Goal: Task Accomplishment & Management: Manage account settings

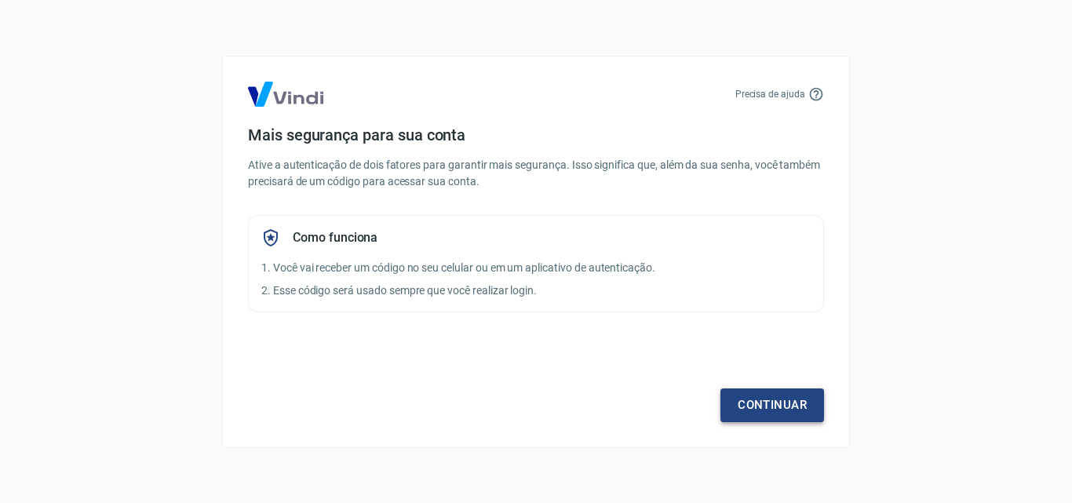
click at [770, 402] on link "Continuar" at bounding box center [772, 404] width 104 height 33
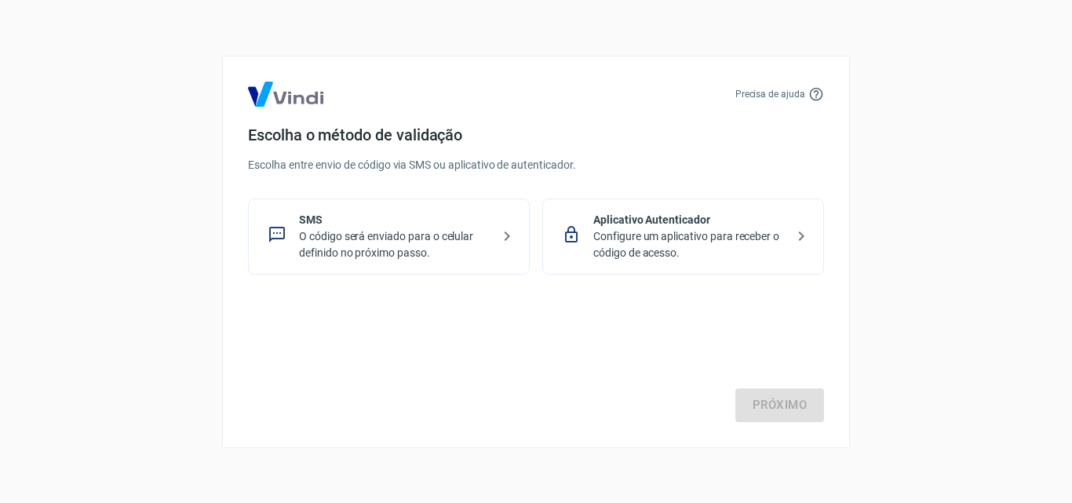
click at [424, 249] on p "O código será enviado para o celular definido no próximo passo." at bounding box center [395, 244] width 192 height 33
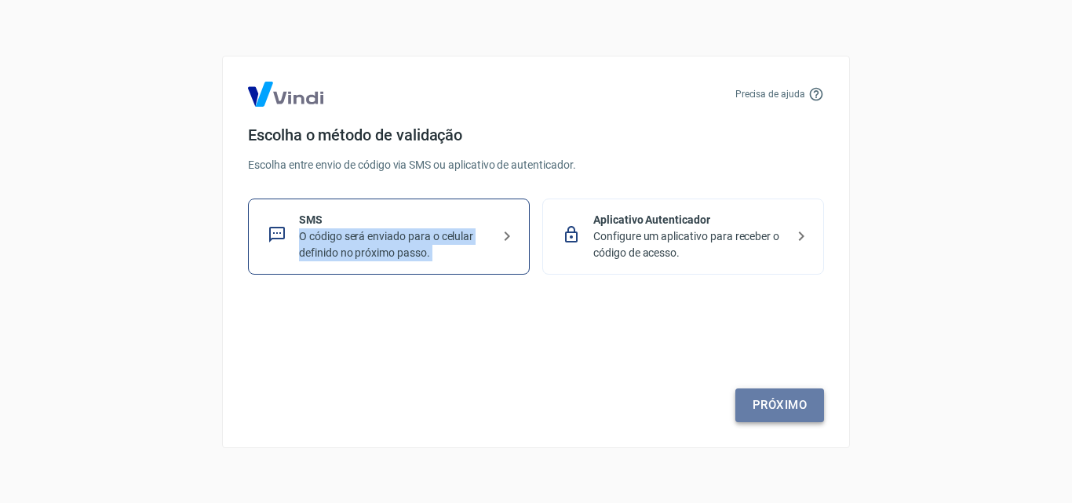
click at [761, 406] on link "Próximo" at bounding box center [779, 404] width 89 height 33
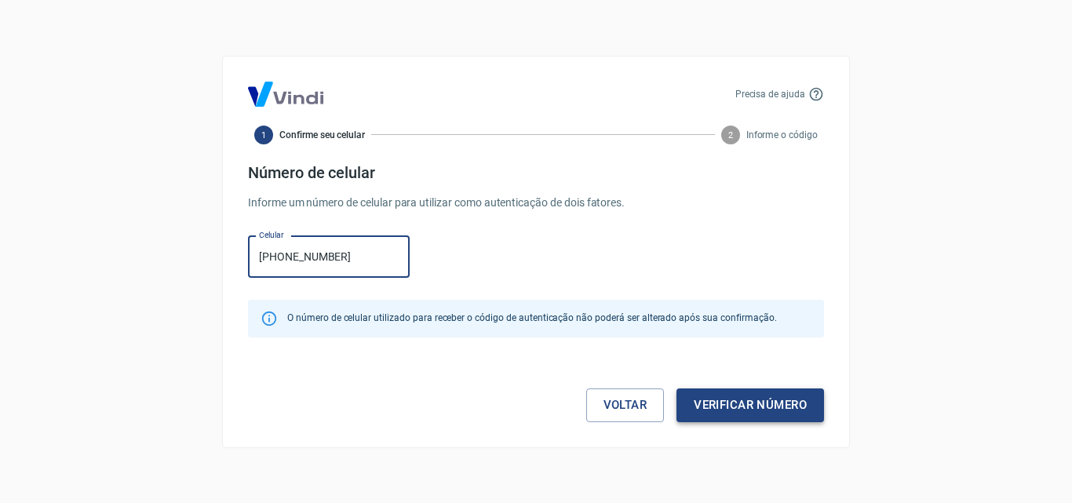
type input "[PHONE_NUMBER]"
click at [776, 411] on button "Verificar número" at bounding box center [749, 404] width 147 height 33
click at [776, 411] on div "Voltar Verificar número" at bounding box center [536, 389] width 576 height 66
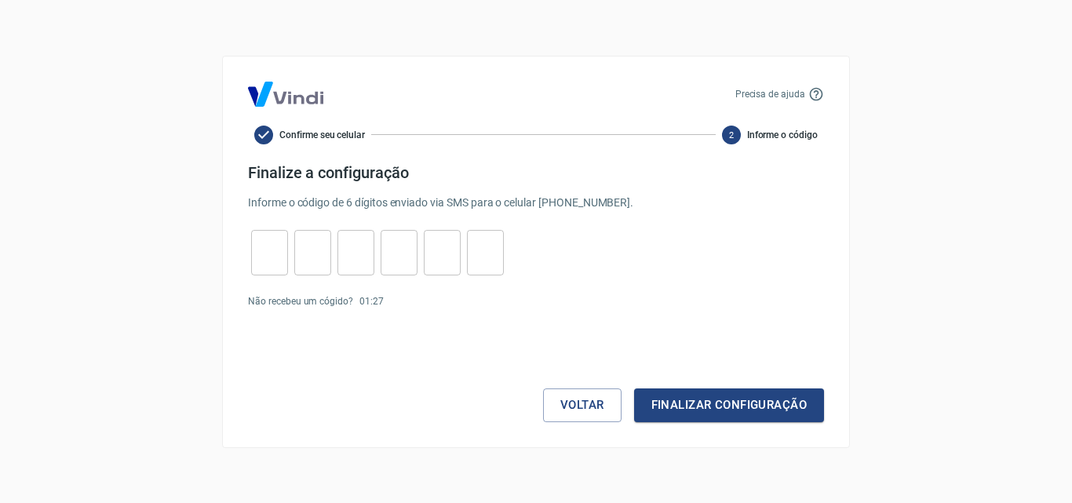
click at [271, 257] on input "tel" at bounding box center [269, 252] width 37 height 34
type input "5"
type input "2"
type input "4"
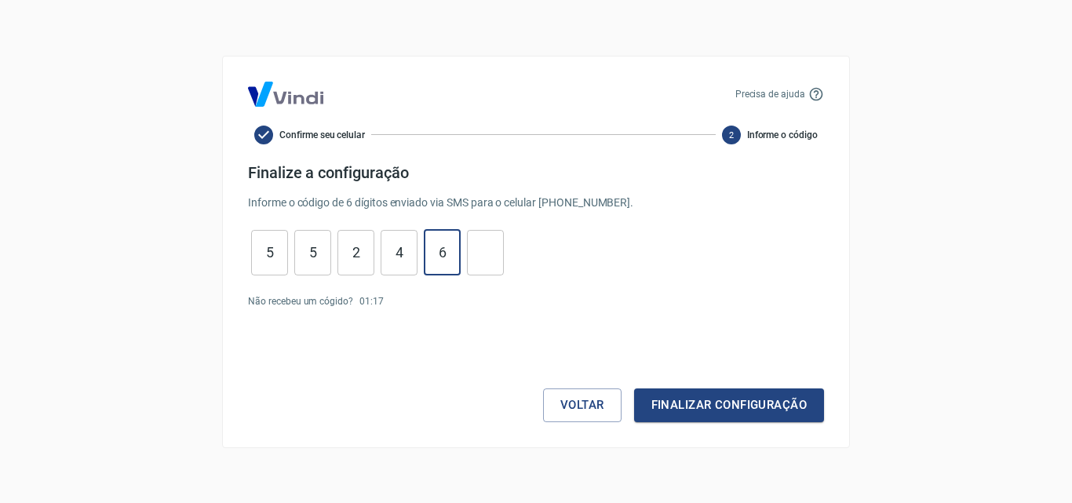
type input "6"
type input "5"
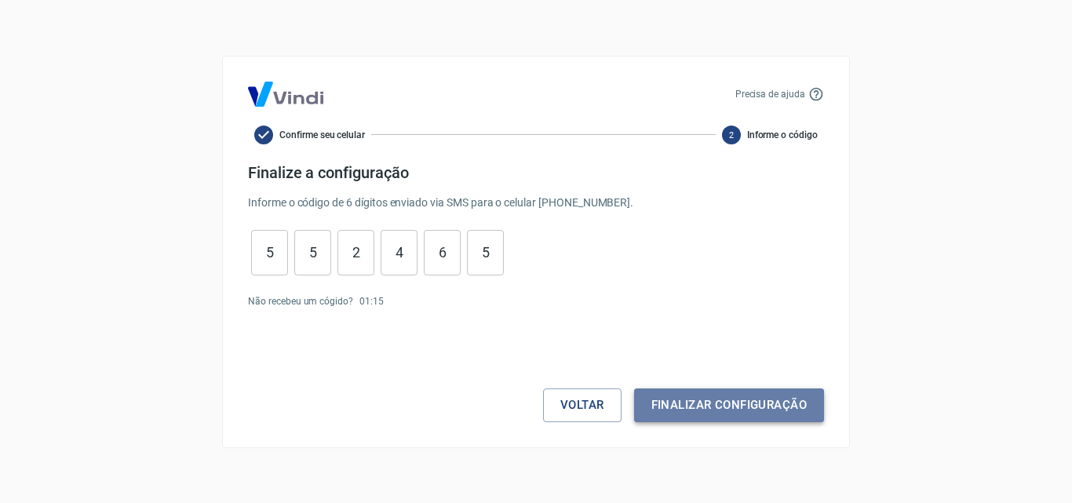
click at [741, 402] on button "Finalizar configuração" at bounding box center [729, 404] width 190 height 33
click at [741, 402] on div "Voltar Finalizar configuração" at bounding box center [536, 374] width 576 height 95
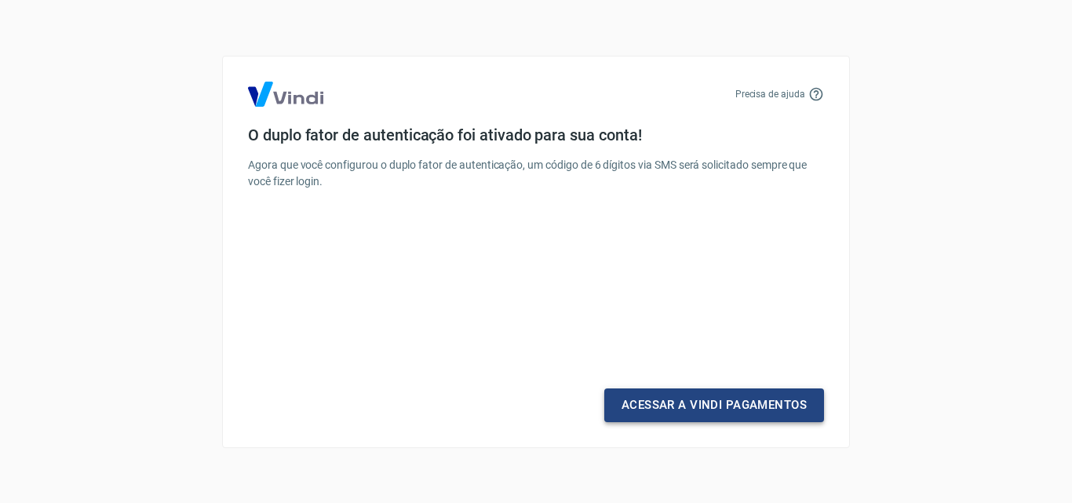
click at [719, 413] on link "Acessar a Vindi Pagamentos" at bounding box center [714, 404] width 220 height 33
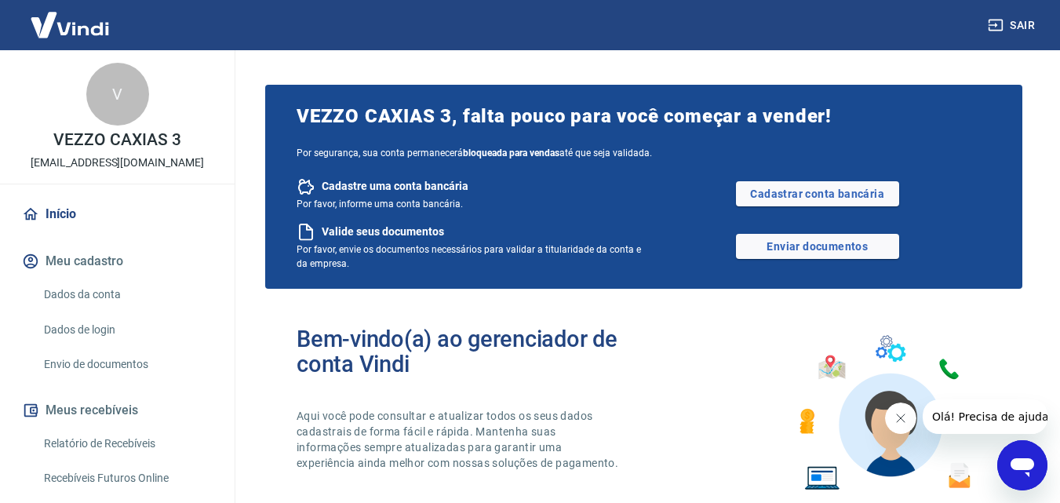
click at [899, 419] on icon "Fechar mensagem da empresa" at bounding box center [900, 418] width 8 height 8
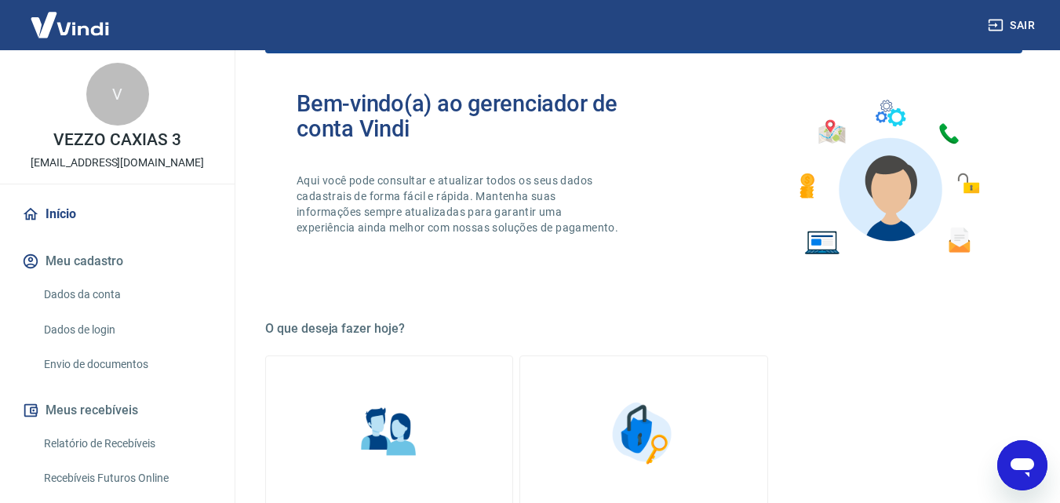
scroll to position [314, 0]
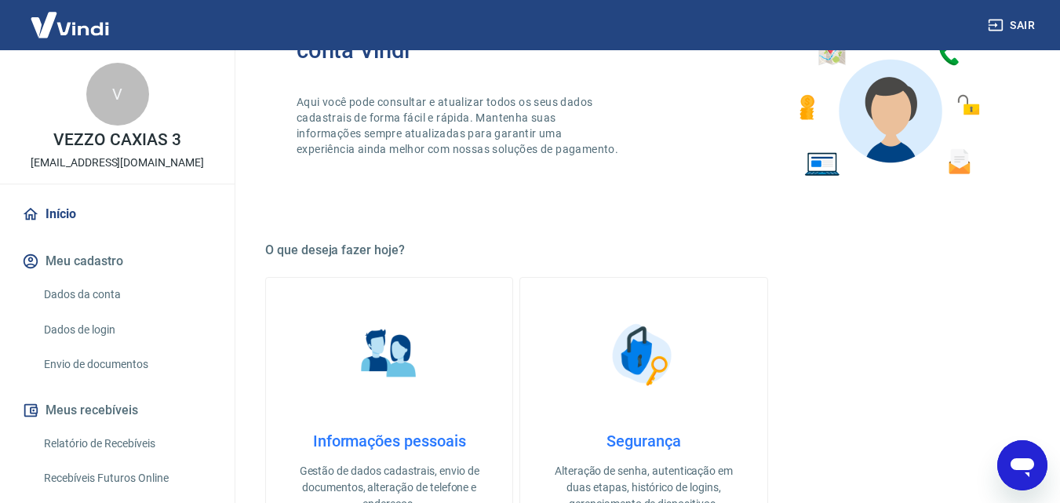
click at [726, 300] on link "Segurança Alteração de senha, autenticação em duas etapas, histórico de logins,…" at bounding box center [643, 414] width 248 height 274
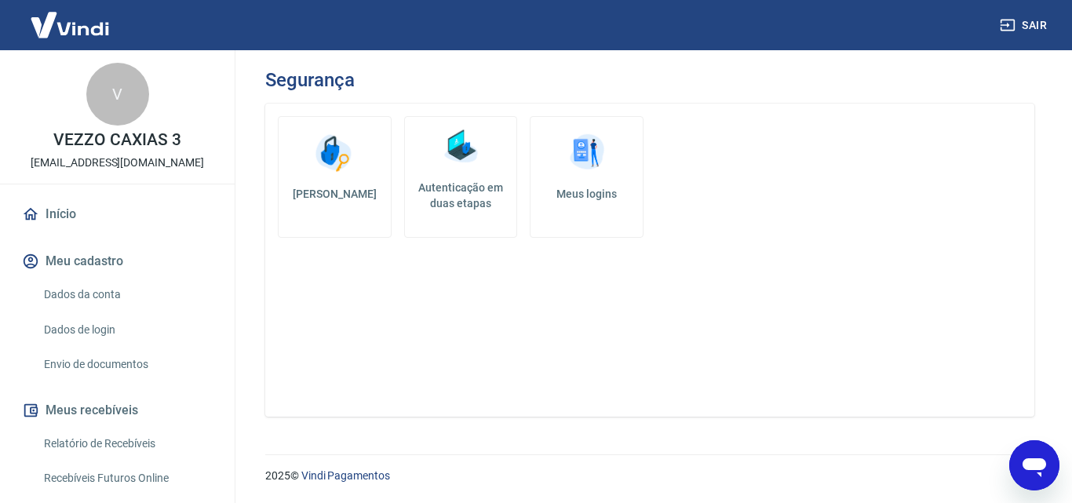
click at [647, 315] on div "Alterar senha Autenticação em duas etapas Meus logins" at bounding box center [649, 260] width 769 height 313
click at [659, 321] on div "Alterar senha Autenticação em duas etapas Meus logins" at bounding box center [649, 260] width 769 height 313
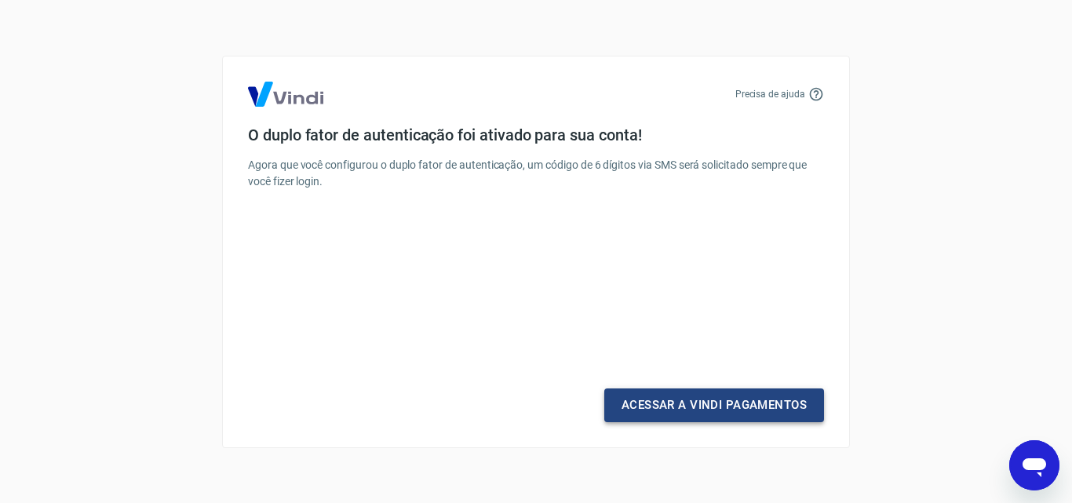
click at [720, 409] on link "Acessar a Vindi Pagamentos" at bounding box center [714, 404] width 220 height 33
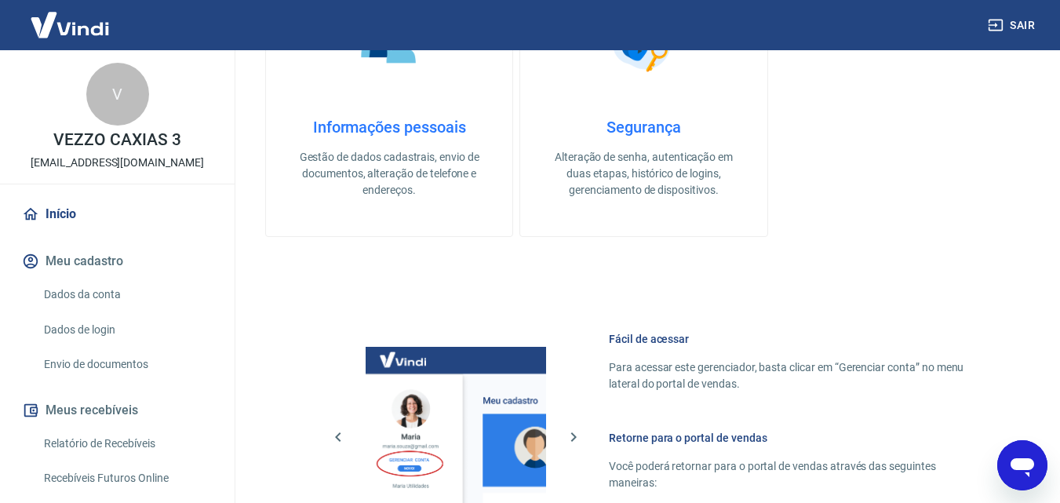
scroll to position [992, 0]
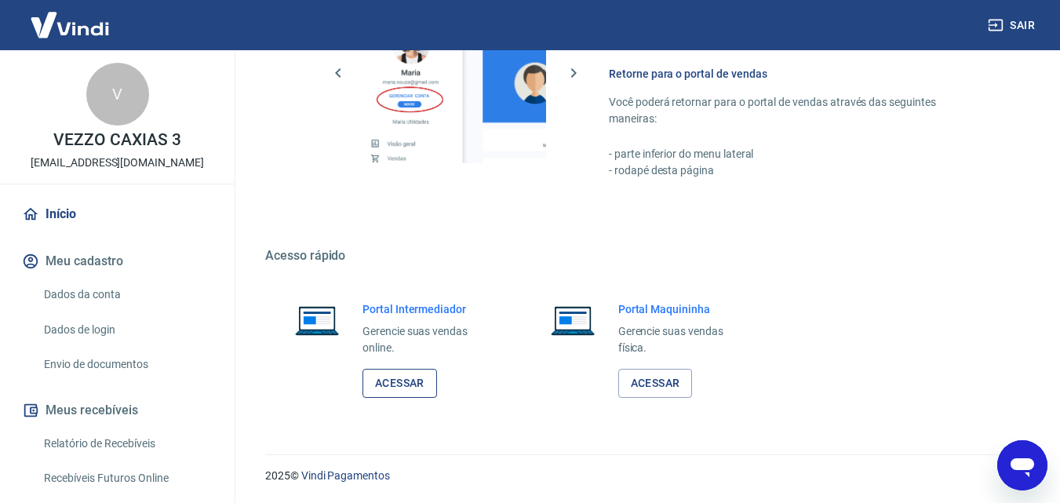
click at [399, 384] on link "Acessar" at bounding box center [399, 383] width 75 height 29
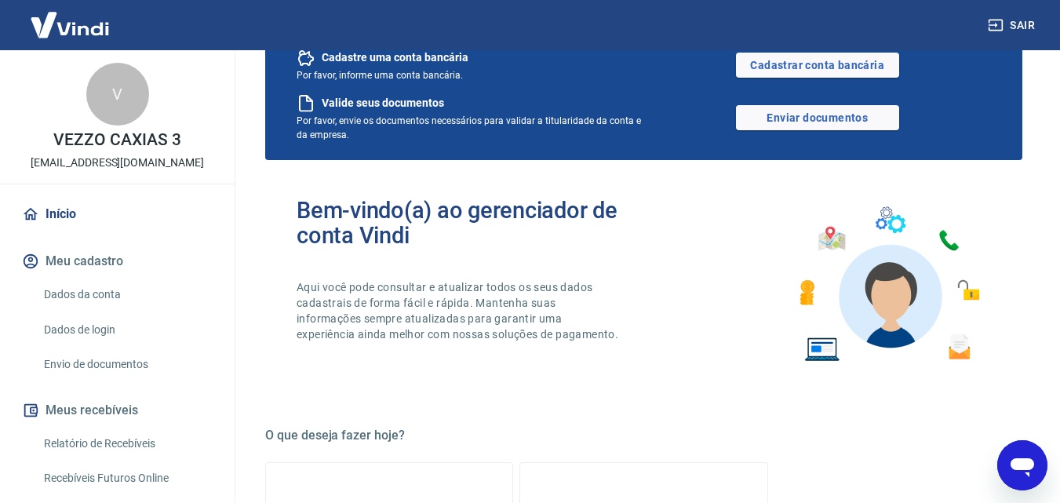
scroll to position [0, 0]
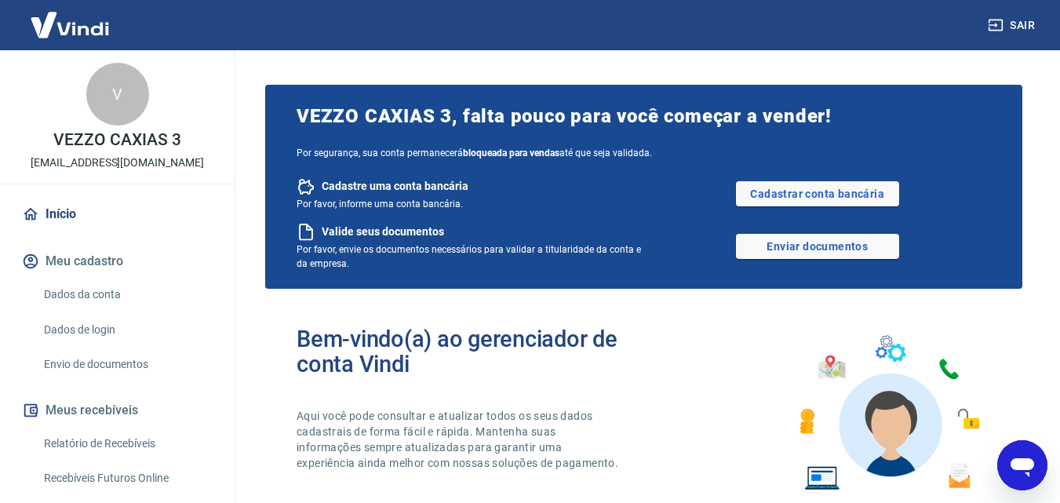
click at [102, 259] on button "Meu cadastro" at bounding box center [117, 261] width 197 height 35
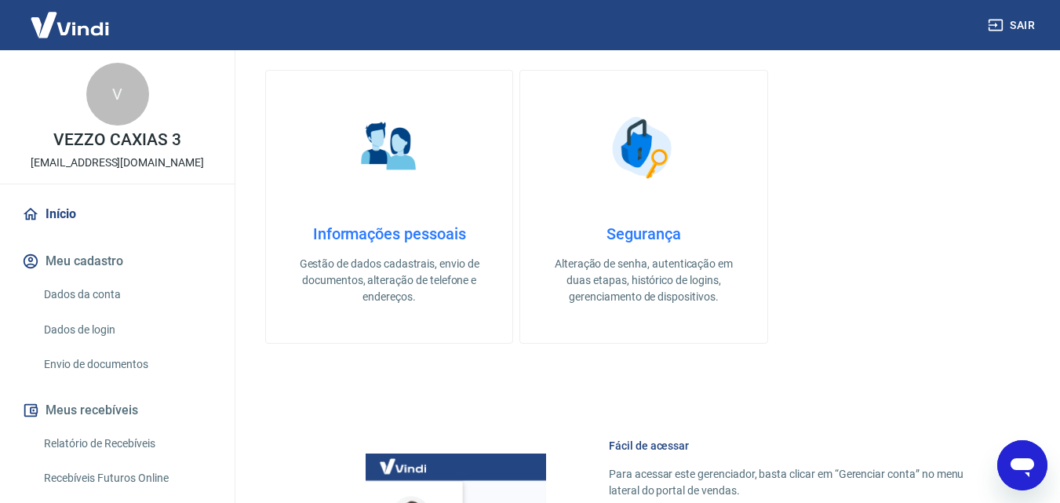
scroll to position [442, 0]
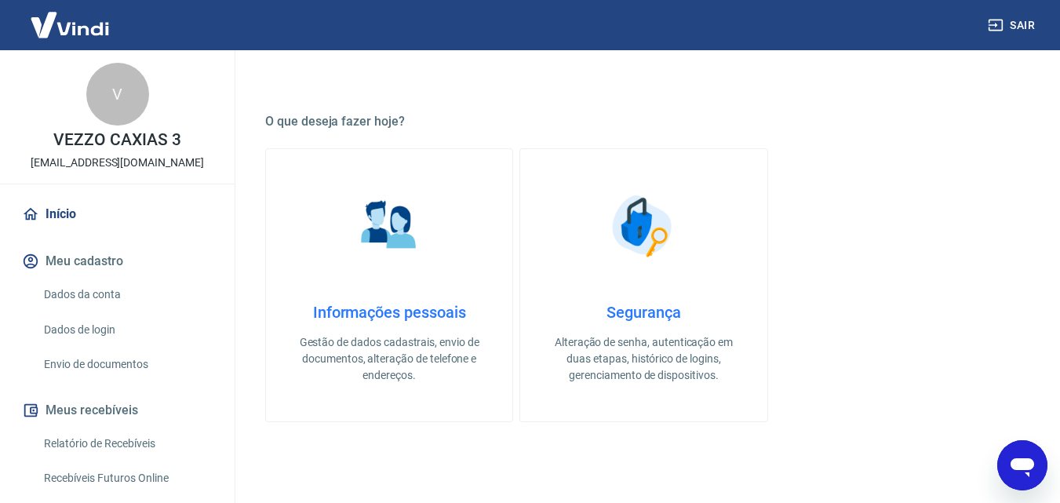
click at [431, 322] on div "Informações pessoais Gestão de dados cadastrais, envio de documentos, alteração…" at bounding box center [389, 343] width 196 height 81
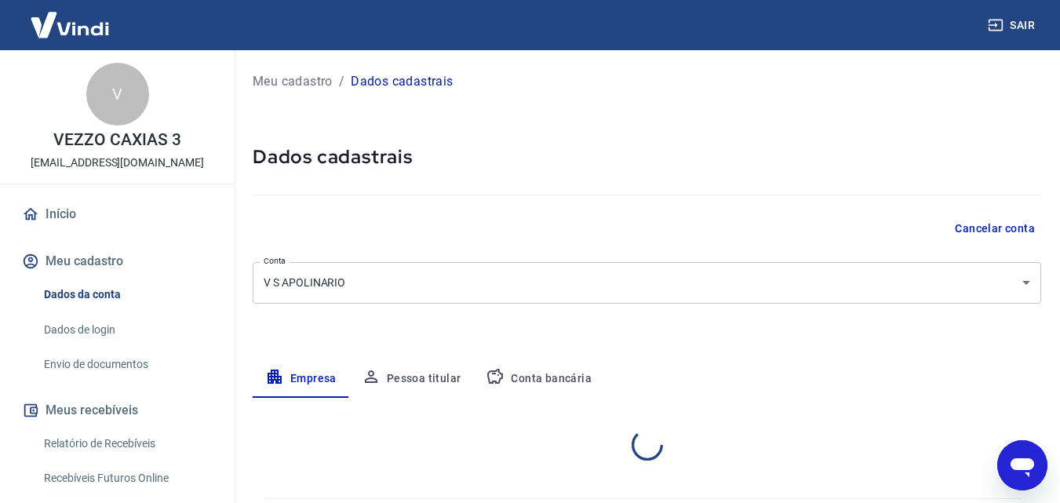
select select "RJ"
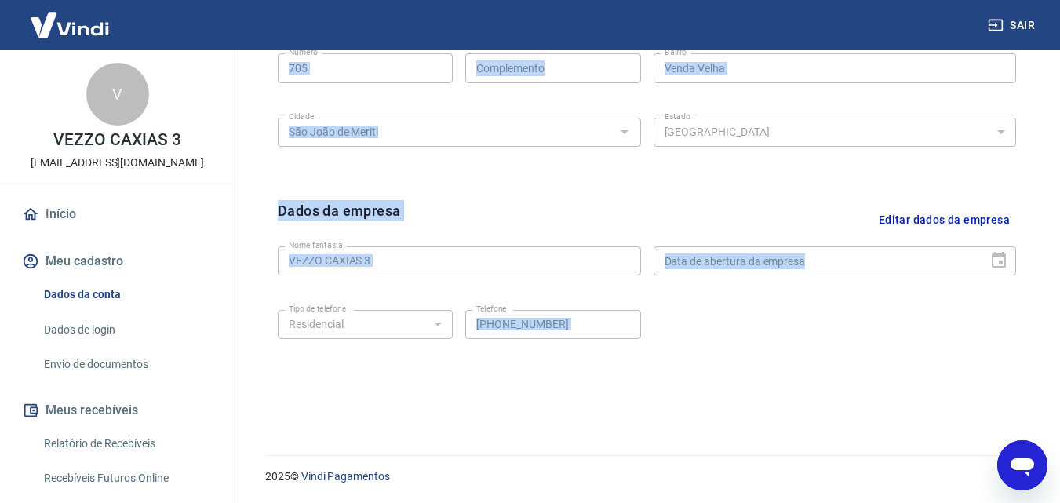
scroll to position [628, 0]
click at [116, 260] on button "Meu cadastro" at bounding box center [117, 261] width 197 height 35
click at [96, 333] on link "Dados de login" at bounding box center [127, 330] width 178 height 32
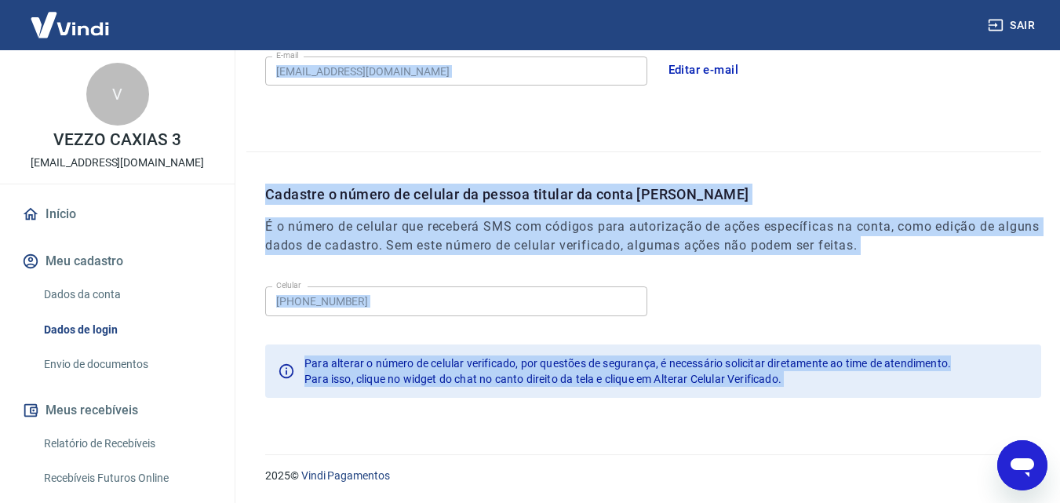
scroll to position [502, 0]
click at [368, 333] on div "Celular [PHONE_NUMBER] Celular Para alterar o número de celular verificado, por…" at bounding box center [653, 348] width 776 height 136
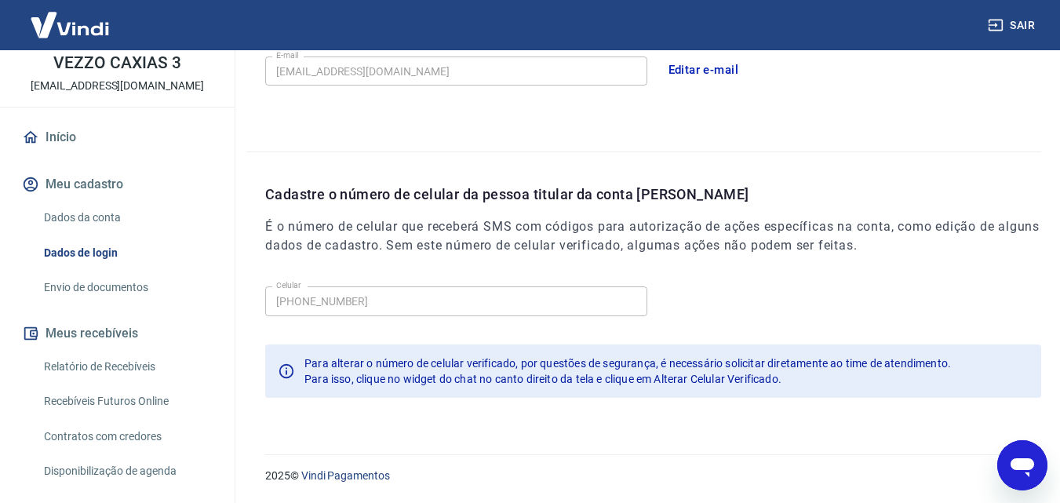
scroll to position [155, 0]
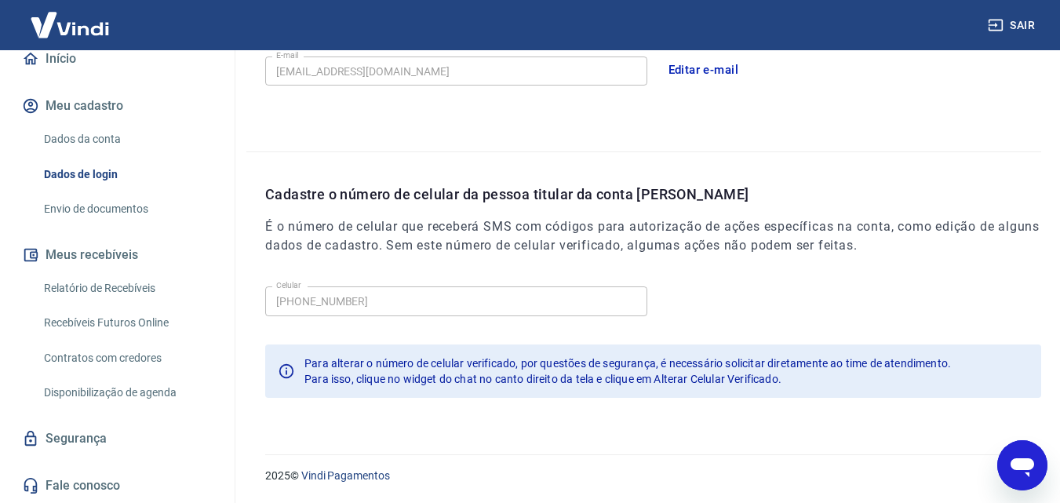
click at [104, 432] on link "Segurança" at bounding box center [117, 438] width 197 height 35
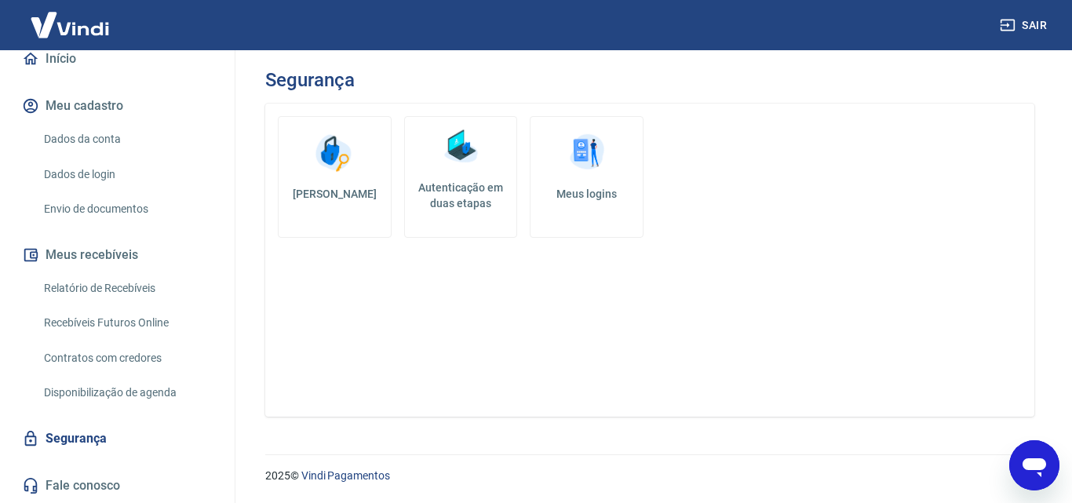
click at [471, 192] on h5 "Autenticação em duas etapas" at bounding box center [461, 195] width 100 height 31
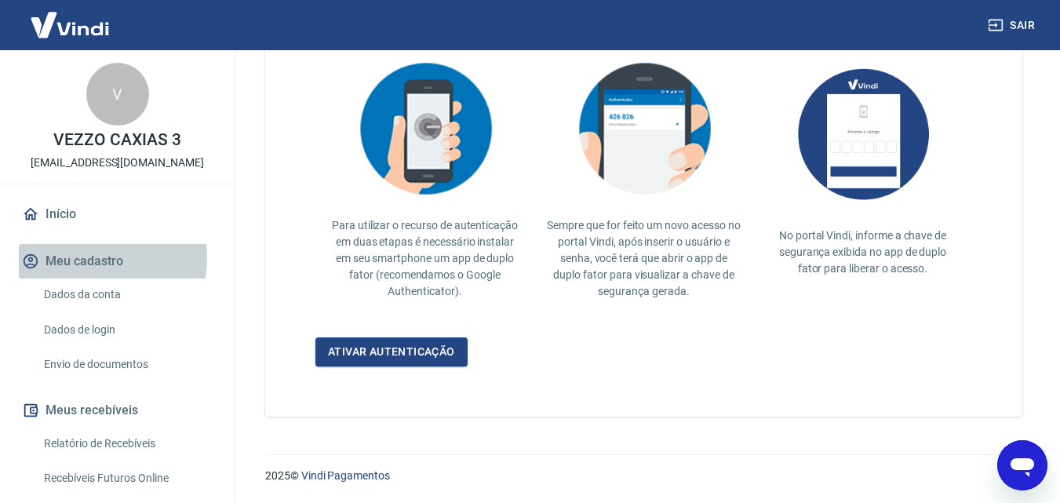
click at [83, 257] on button "Meu cadastro" at bounding box center [117, 261] width 197 height 35
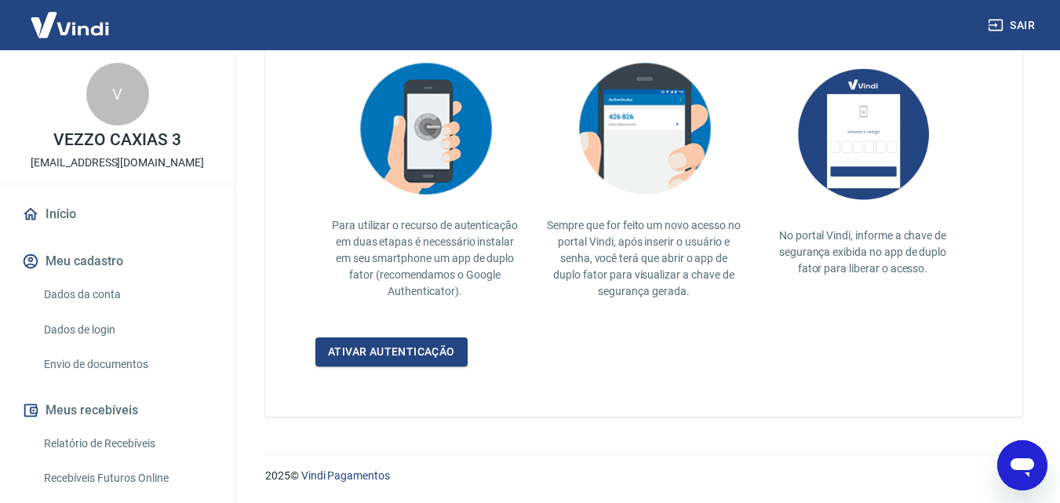
click at [65, 217] on link "Início" at bounding box center [117, 214] width 197 height 35
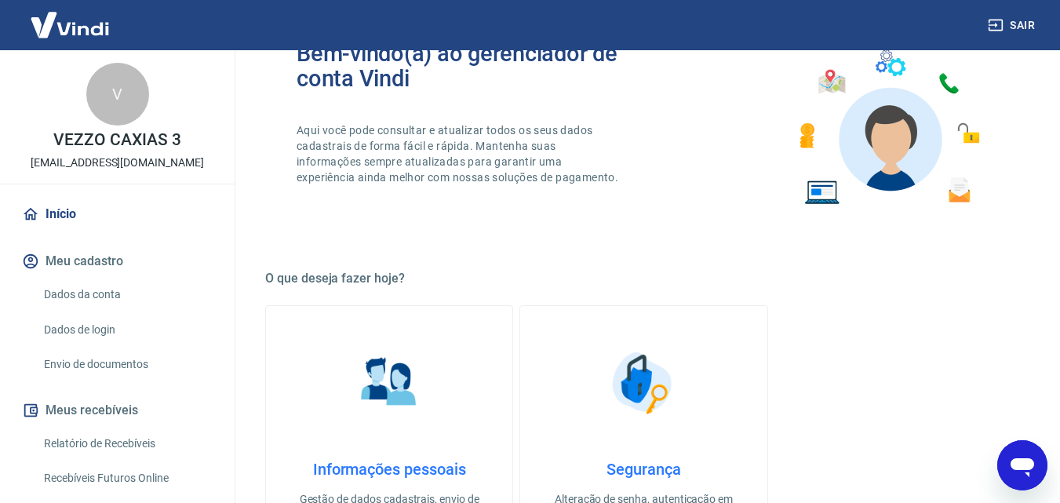
scroll to position [521, 0]
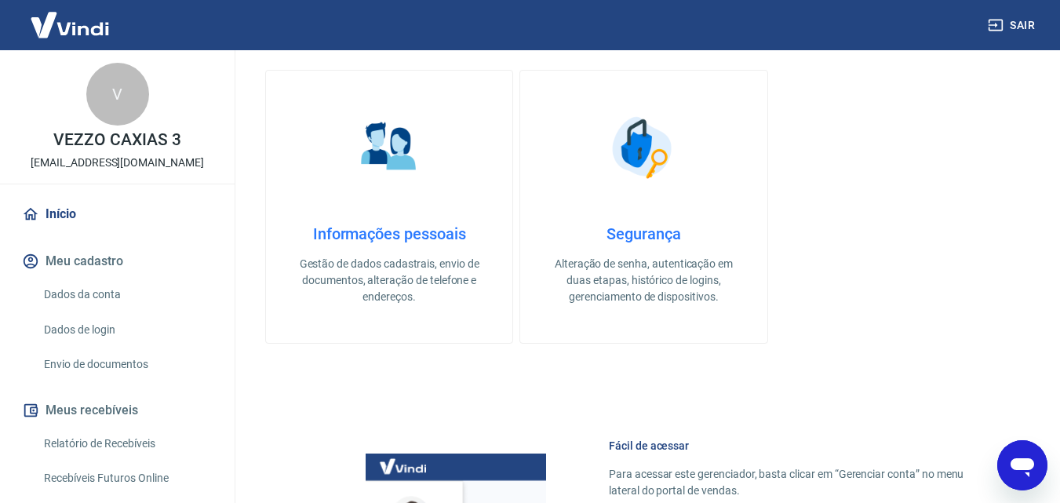
click at [427, 232] on h4 "Informações pessoais" at bounding box center [389, 233] width 196 height 19
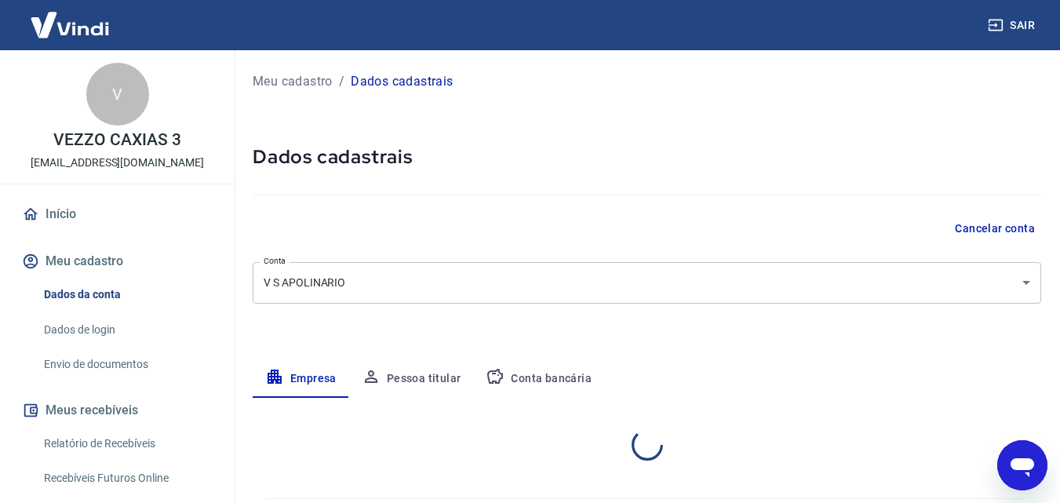
select select "RJ"
